Goal: Task Accomplishment & Management: Use online tool/utility

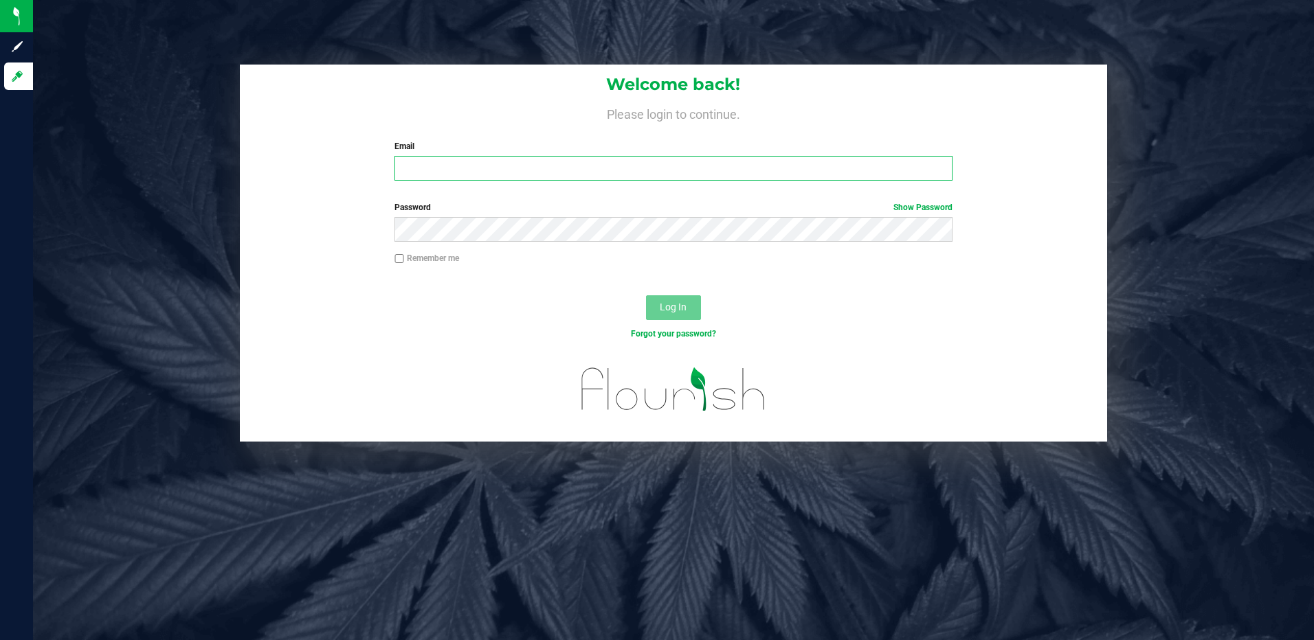
click at [419, 170] on input "Email" at bounding box center [673, 168] width 558 height 25
type input "[EMAIL_ADDRESS][DOMAIN_NAME]"
click at [646, 295] on button "Log In" at bounding box center [673, 307] width 55 height 25
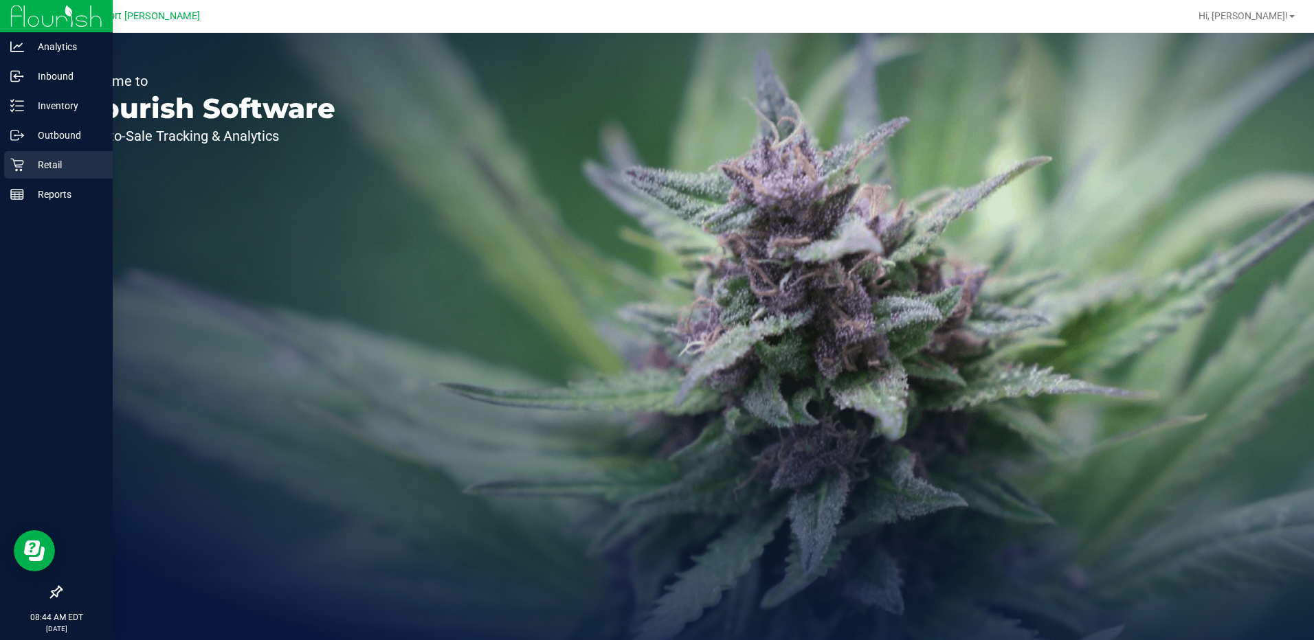
click at [58, 168] on p "Retail" at bounding box center [65, 165] width 82 height 16
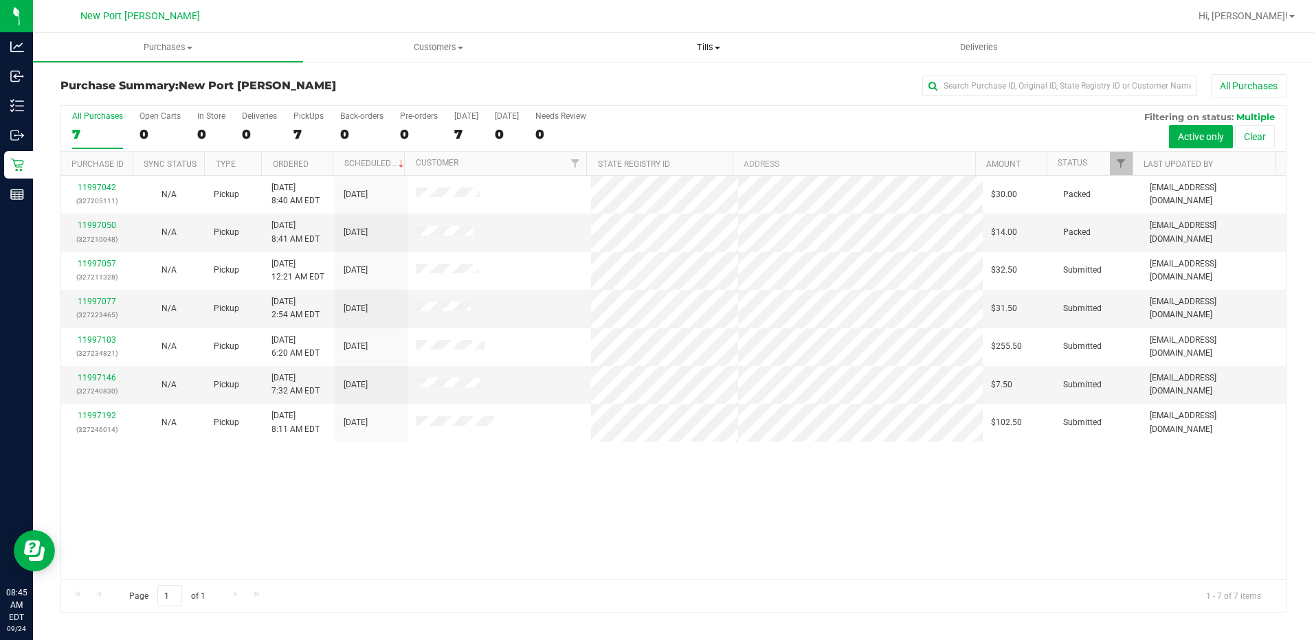
click at [714, 51] on span "Tills" at bounding box center [708, 47] width 269 height 12
click at [654, 80] on span "Manage tills" at bounding box center [620, 83] width 93 height 12
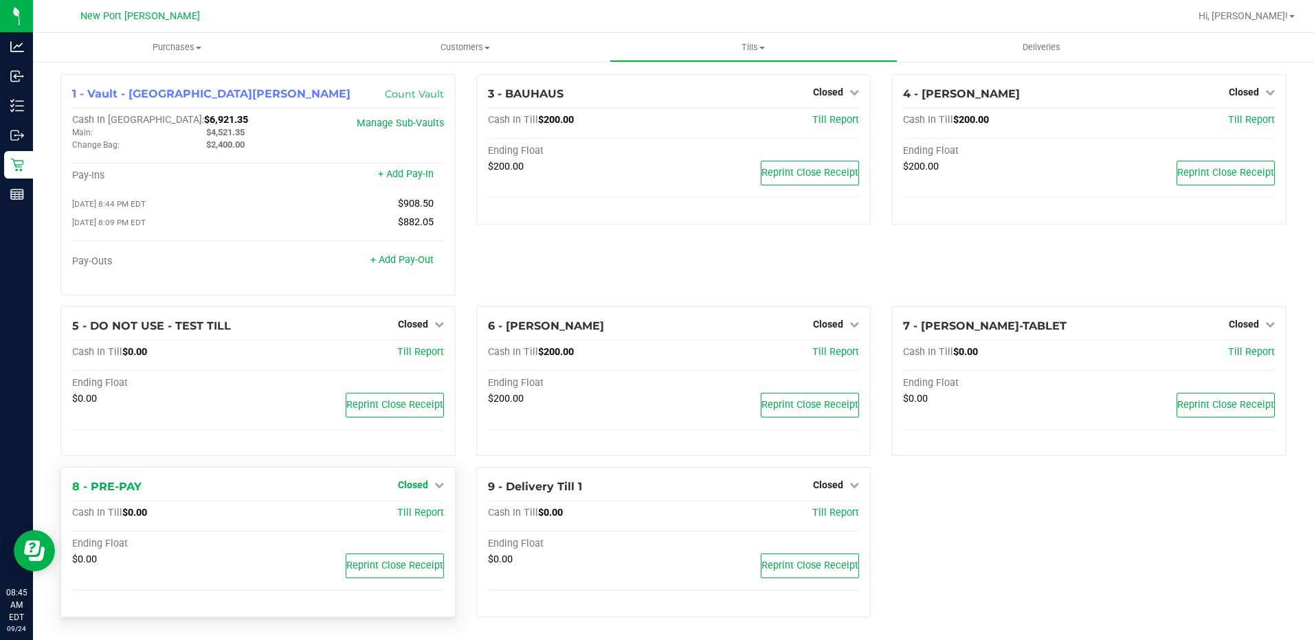
click at [434, 488] on icon at bounding box center [439, 485] width 10 height 10
click at [412, 518] on link "Open Till" at bounding box center [412, 513] width 36 height 11
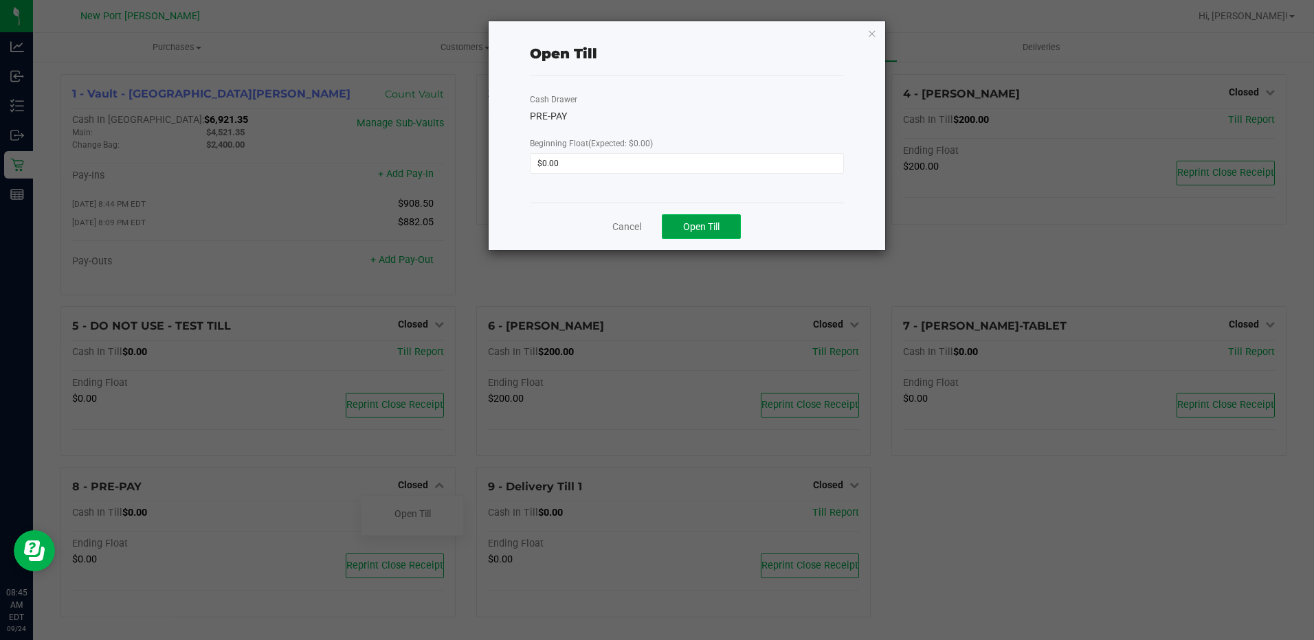
click at [718, 226] on span "Open Till" at bounding box center [701, 226] width 36 height 11
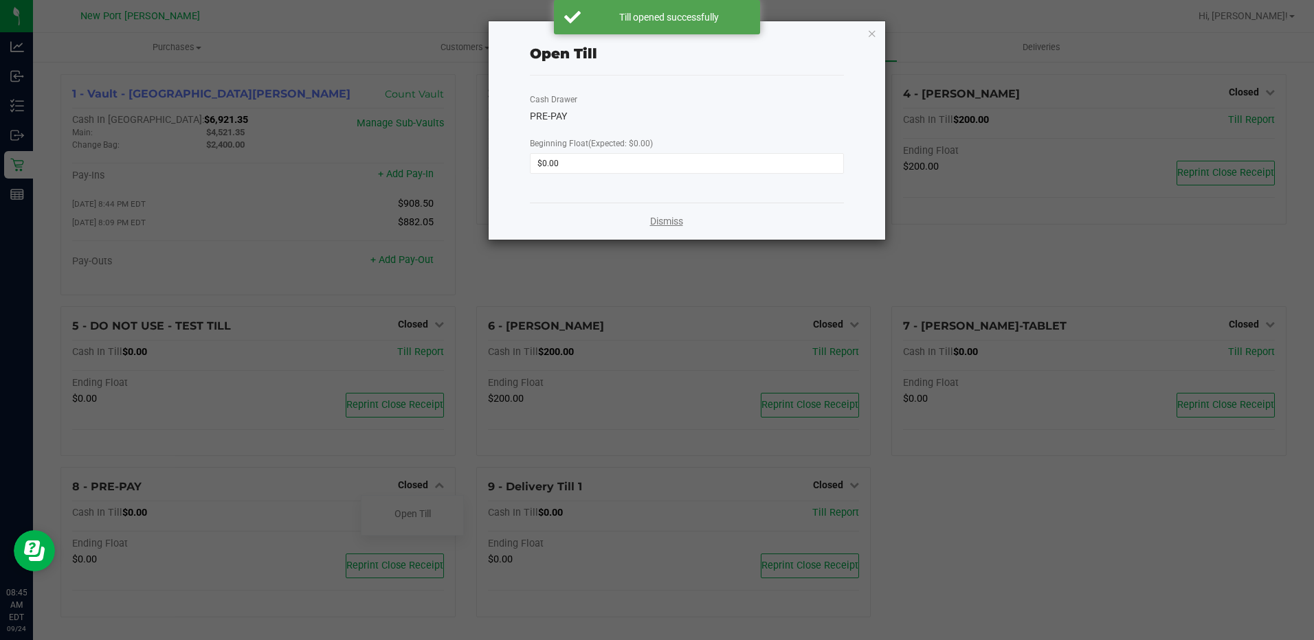
click at [676, 220] on link "Dismiss" at bounding box center [666, 221] width 33 height 14
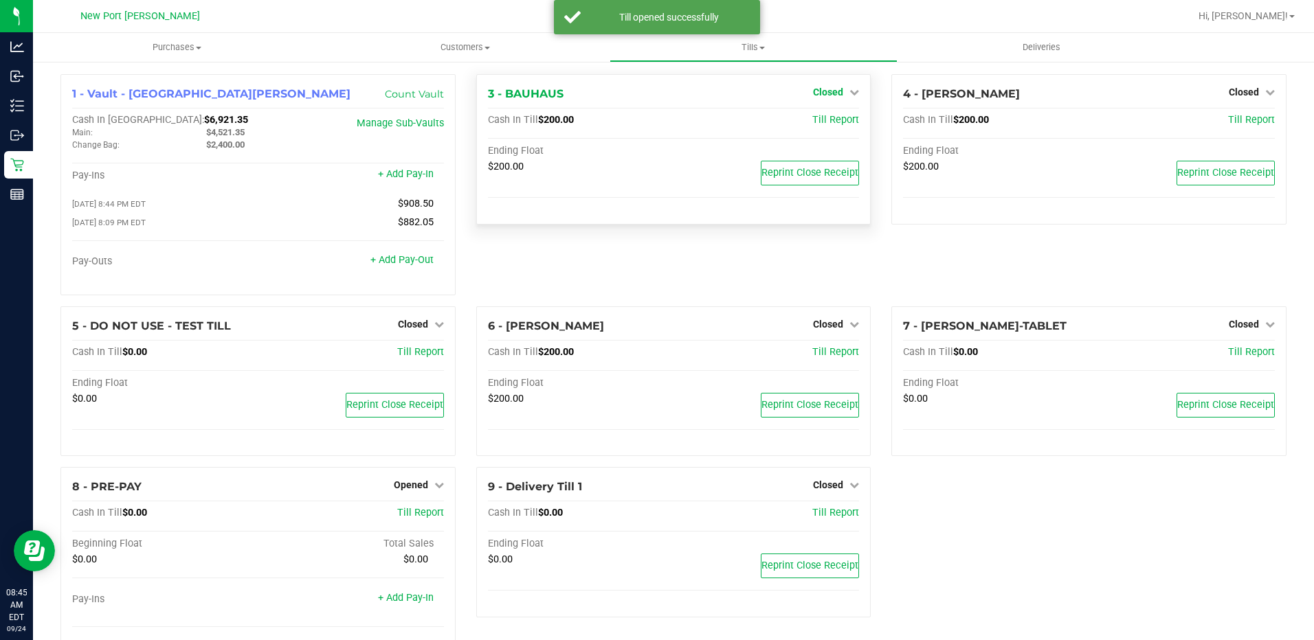
click at [849, 95] on icon at bounding box center [854, 92] width 10 height 10
click at [822, 122] on link "Open Till" at bounding box center [827, 120] width 36 height 11
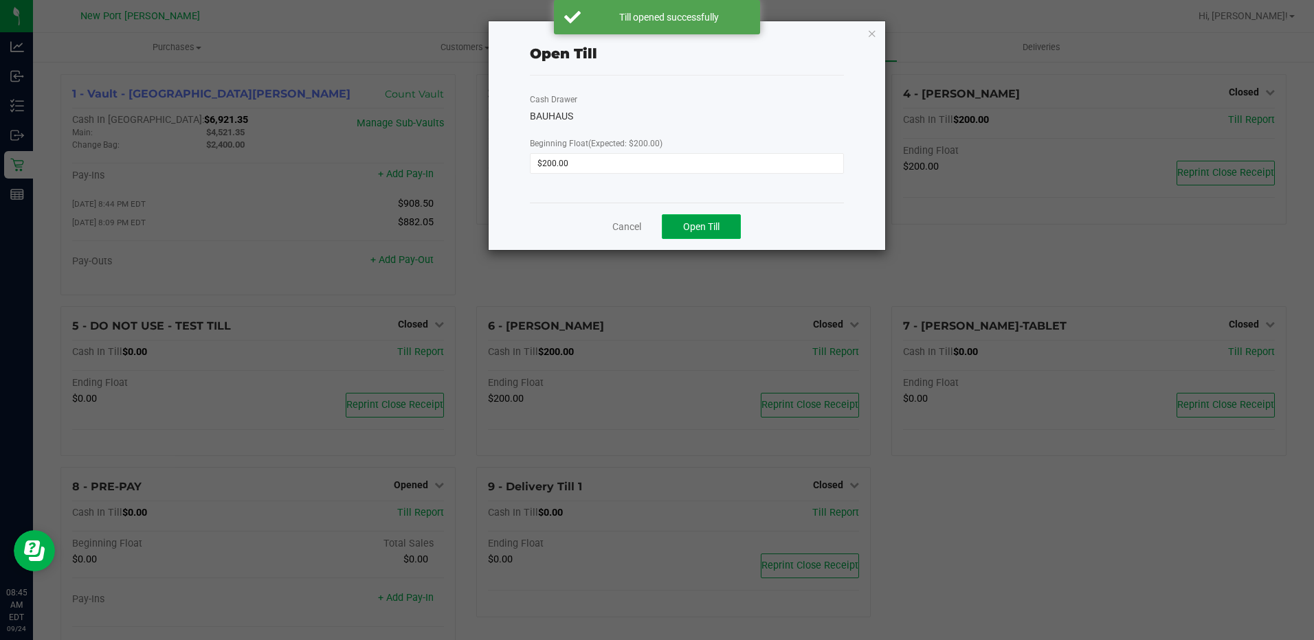
click at [710, 222] on span "Open Till" at bounding box center [701, 226] width 36 height 11
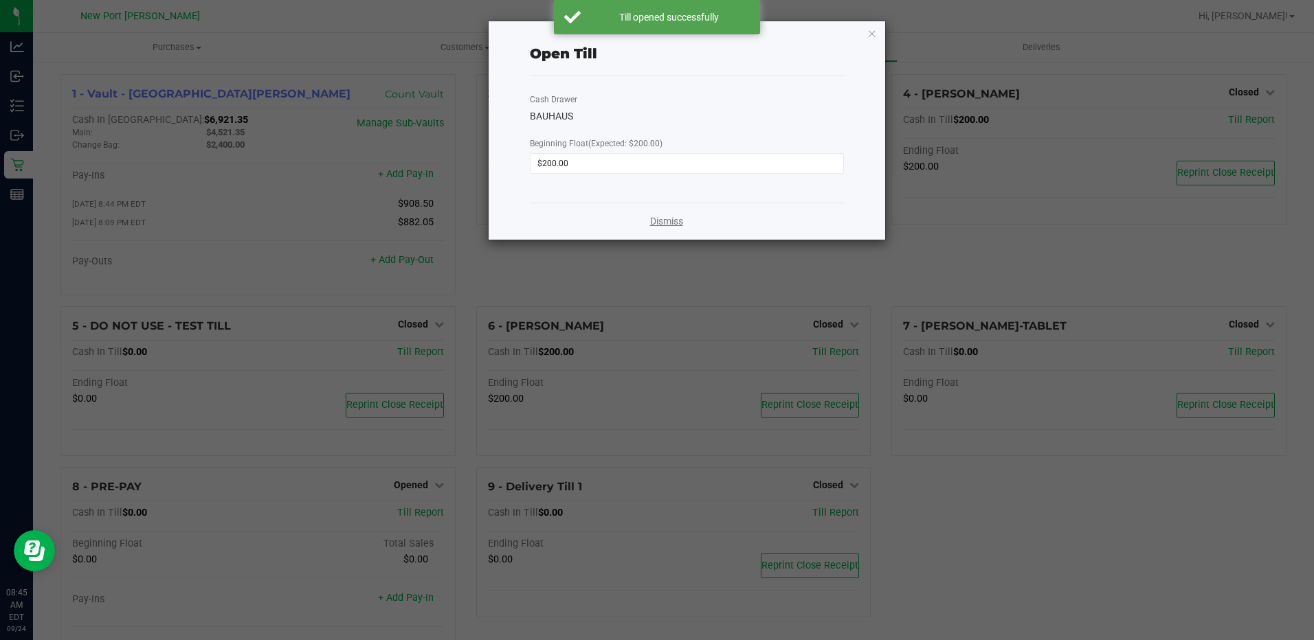
click at [660, 221] on link "Dismiss" at bounding box center [666, 221] width 33 height 14
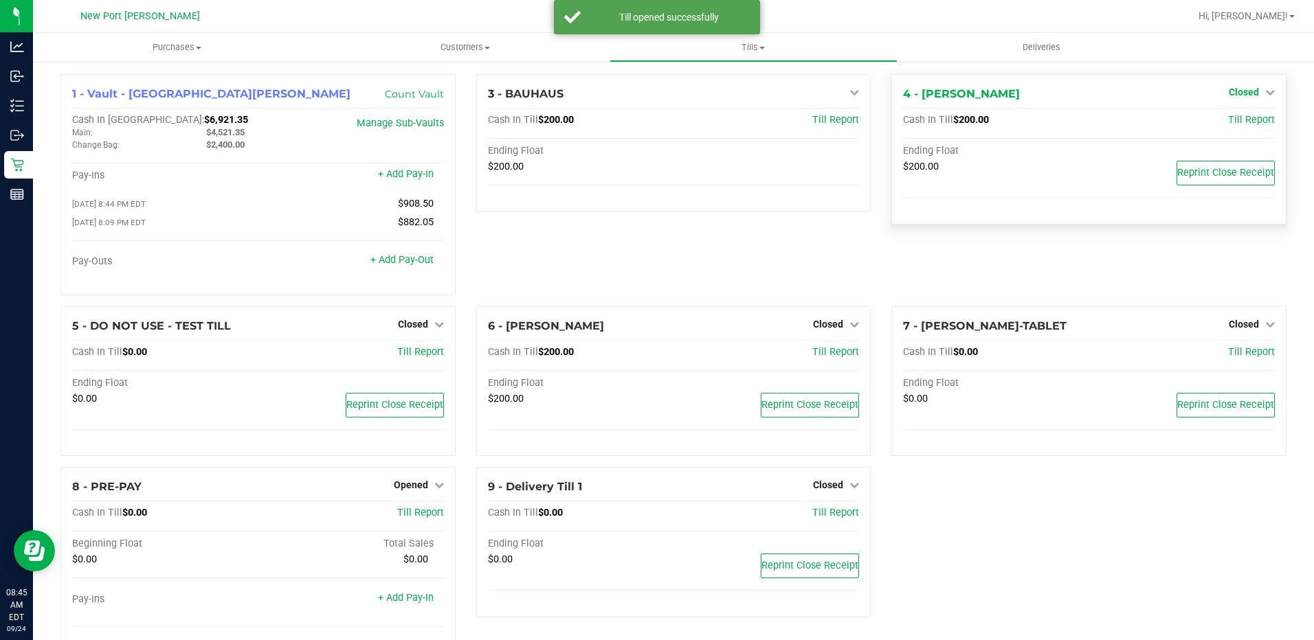
click at [1265, 93] on icon at bounding box center [1270, 92] width 10 height 10
click at [1230, 120] on link "Open Till" at bounding box center [1243, 120] width 36 height 11
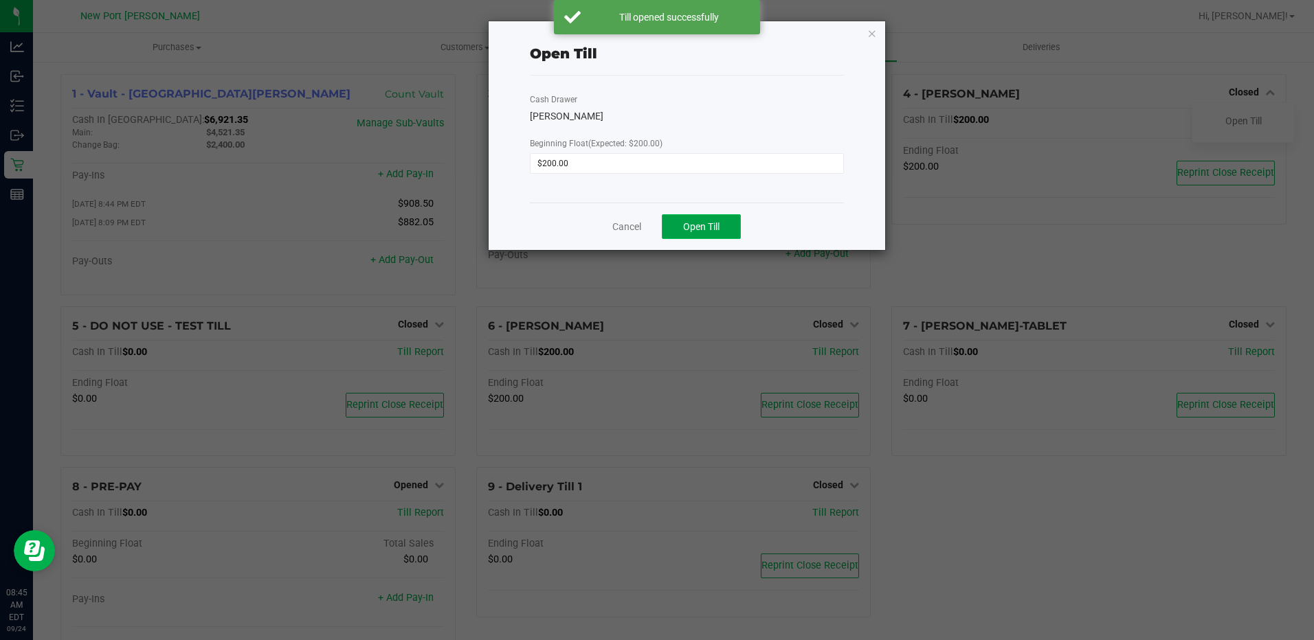
click at [697, 223] on span "Open Till" at bounding box center [701, 226] width 36 height 11
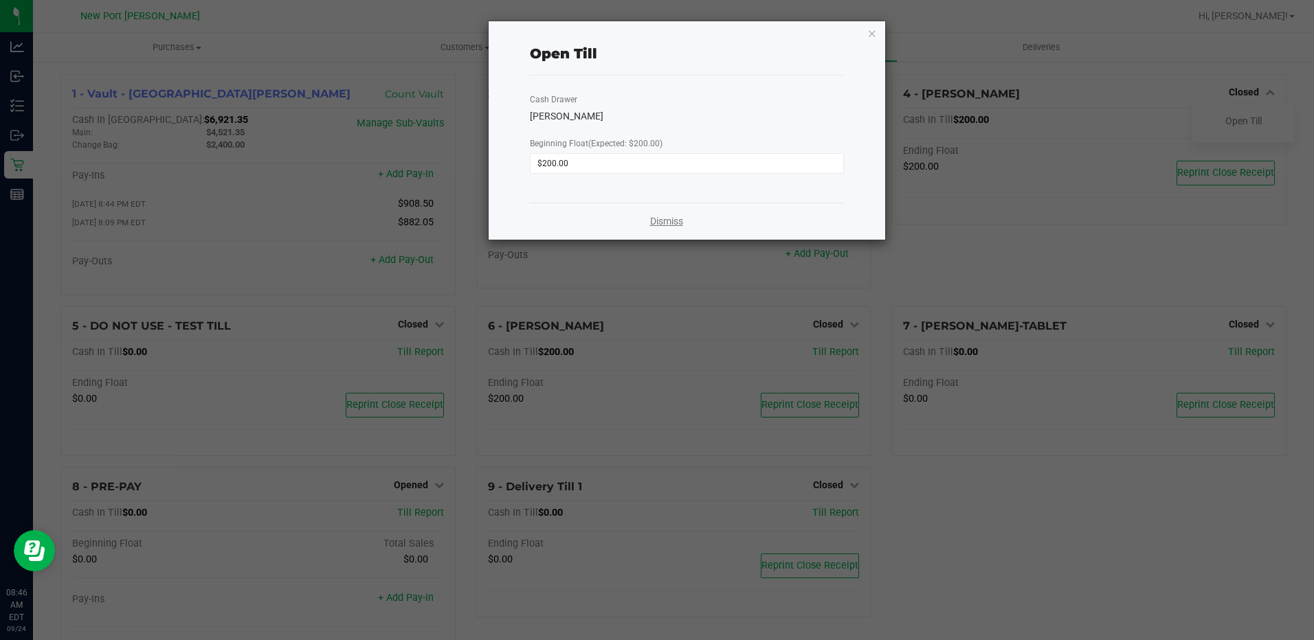
click at [664, 221] on link "Dismiss" at bounding box center [666, 221] width 33 height 14
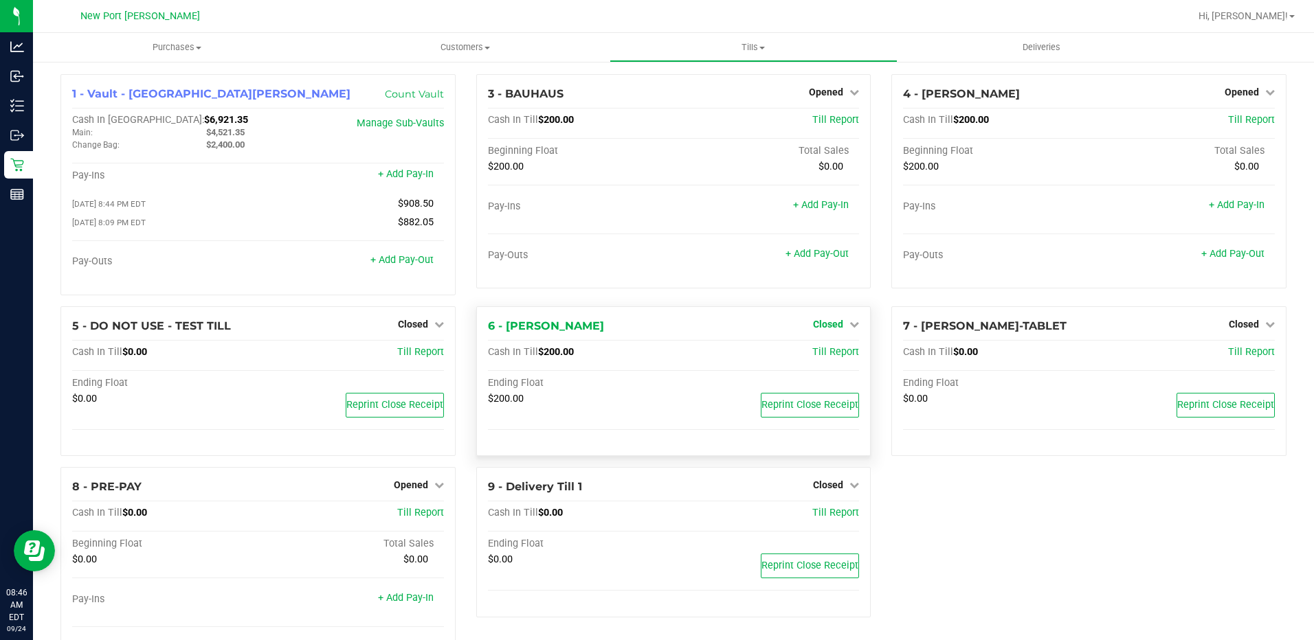
click at [849, 328] on icon at bounding box center [854, 324] width 10 height 10
click at [810, 354] on link "Open Till" at bounding box center [827, 352] width 36 height 11
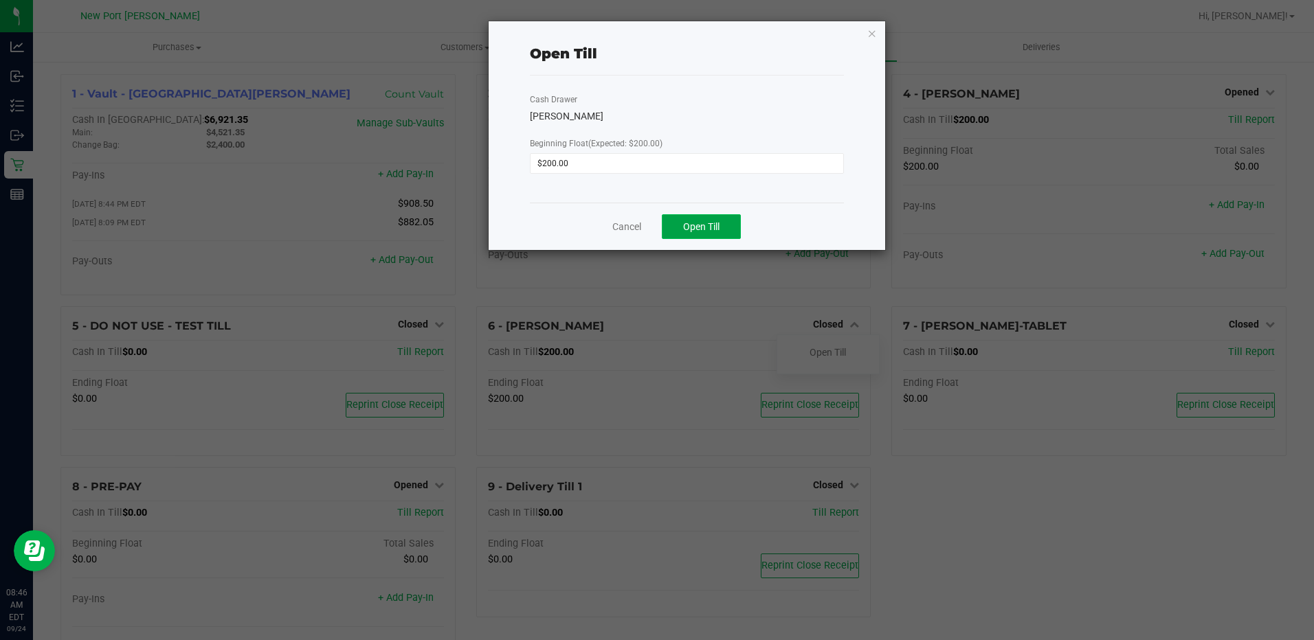
click at [678, 219] on button "Open Till" at bounding box center [701, 226] width 79 height 25
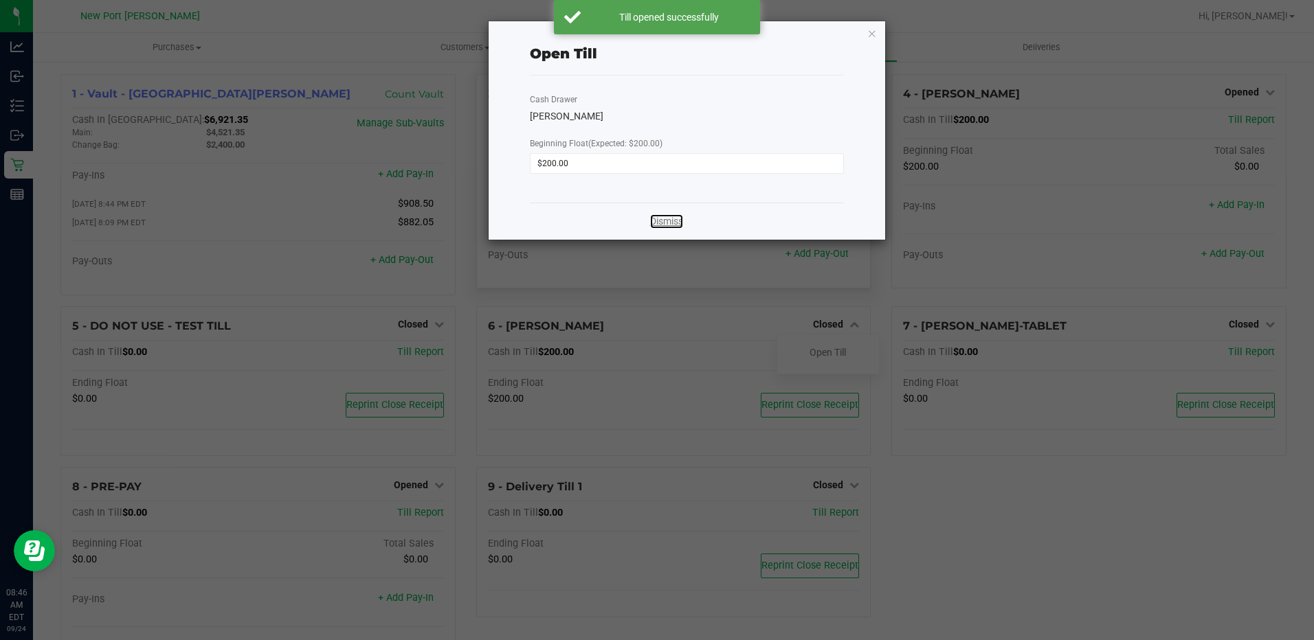
drag, startPoint x: 664, startPoint y: 221, endPoint x: 646, endPoint y: 229, distance: 19.1
click at [664, 221] on link "Dismiss" at bounding box center [666, 221] width 33 height 14
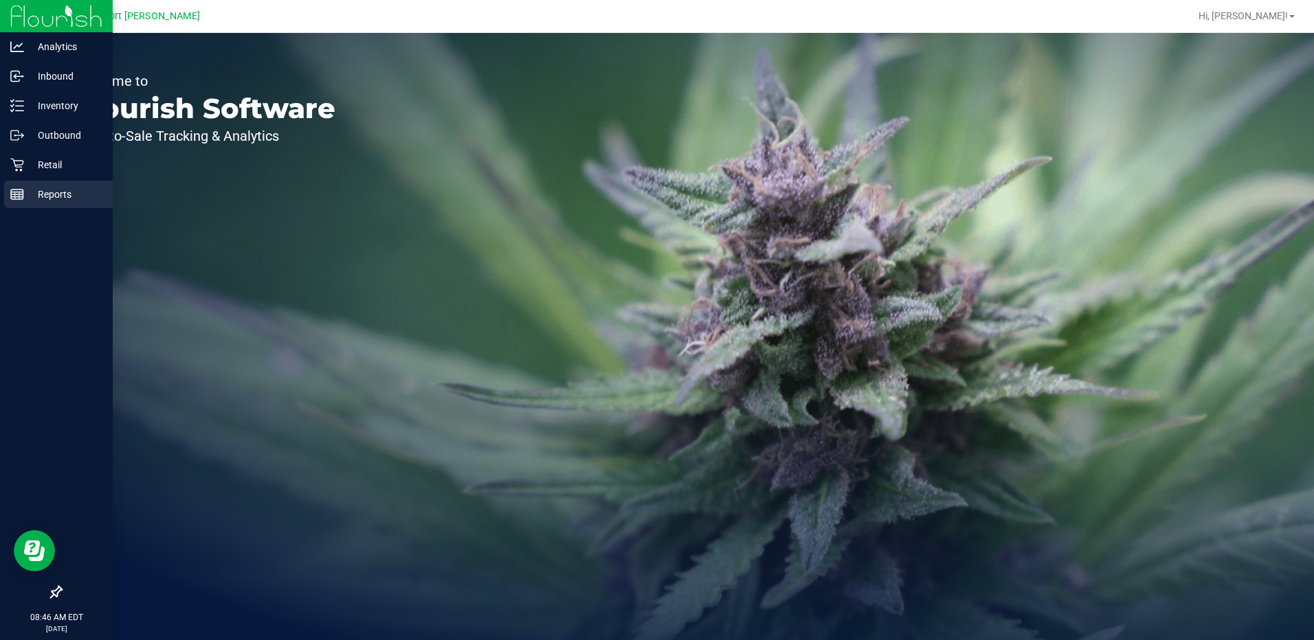
click at [53, 192] on p "Reports" at bounding box center [65, 194] width 82 height 16
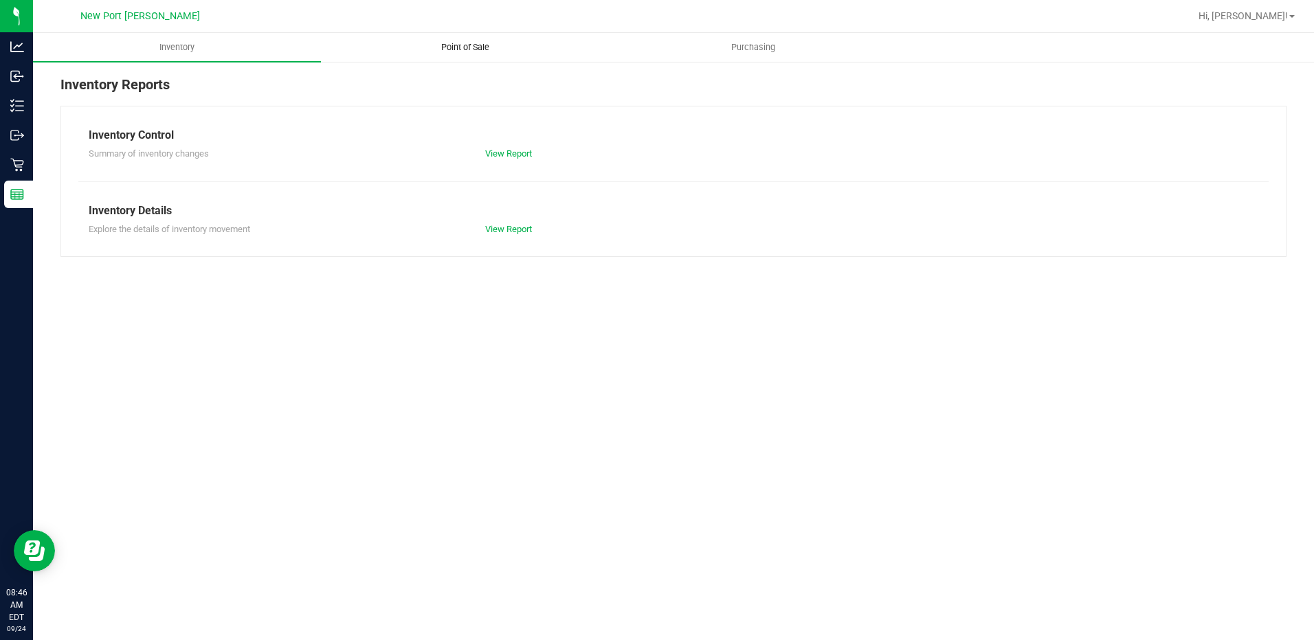
click at [453, 47] on span "Point of Sale" at bounding box center [464, 47] width 85 height 12
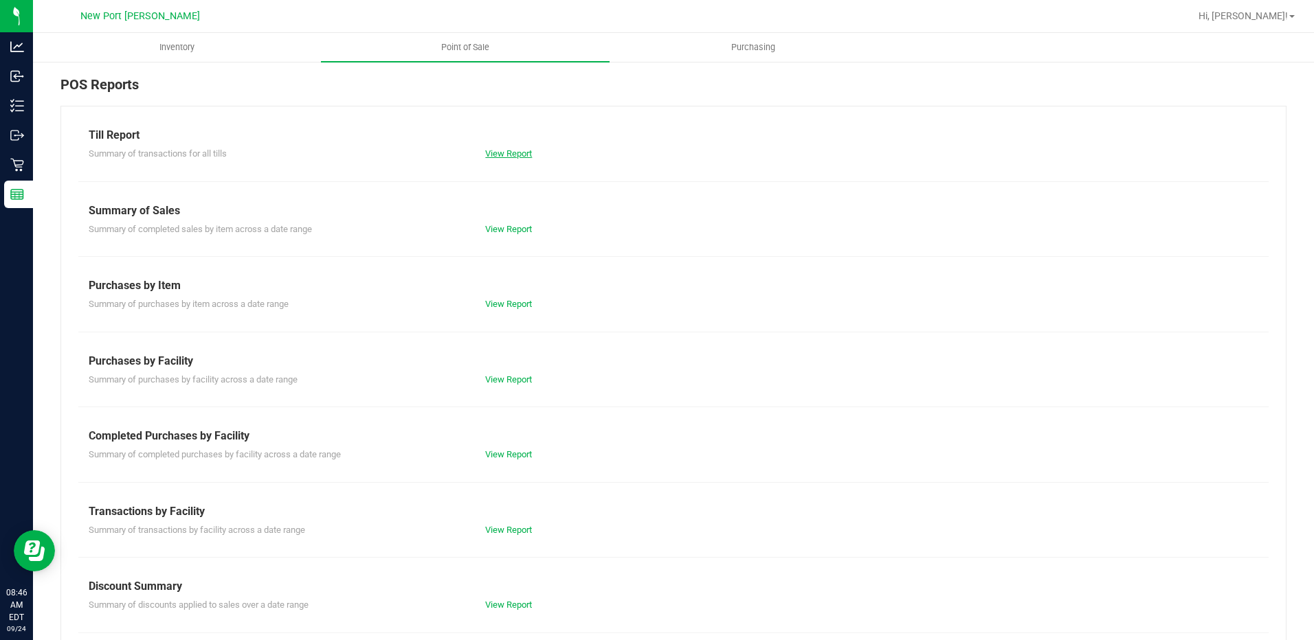
click at [496, 155] on link "View Report" at bounding box center [508, 153] width 47 height 10
